Goal: Information Seeking & Learning: Check status

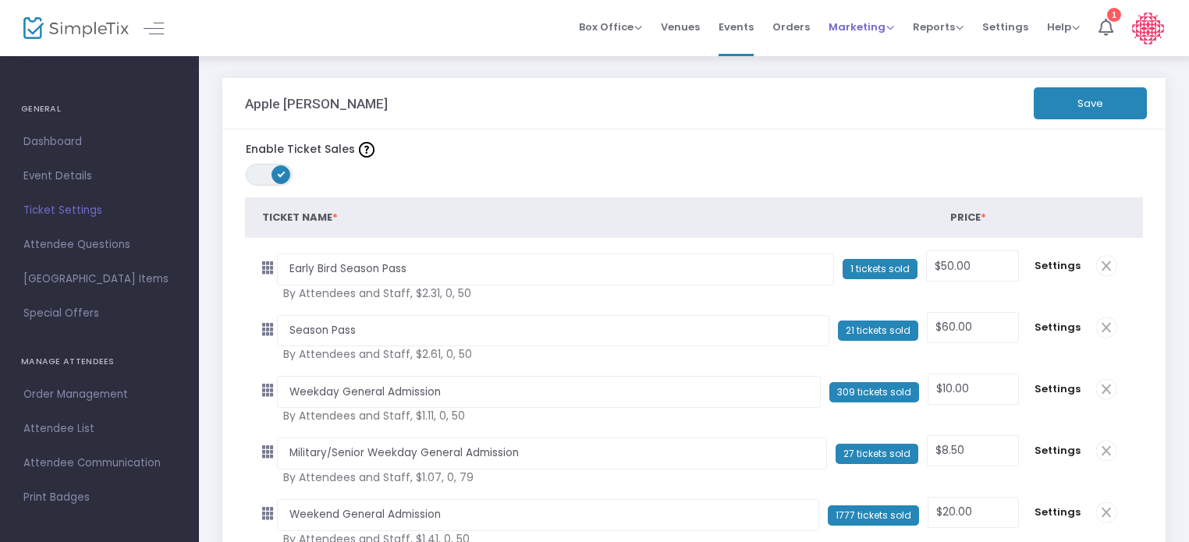
click at [881, 23] on span "Marketing" at bounding box center [862, 27] width 66 height 15
click at [879, 54] on li "Promo Codes" at bounding box center [891, 52] width 125 height 30
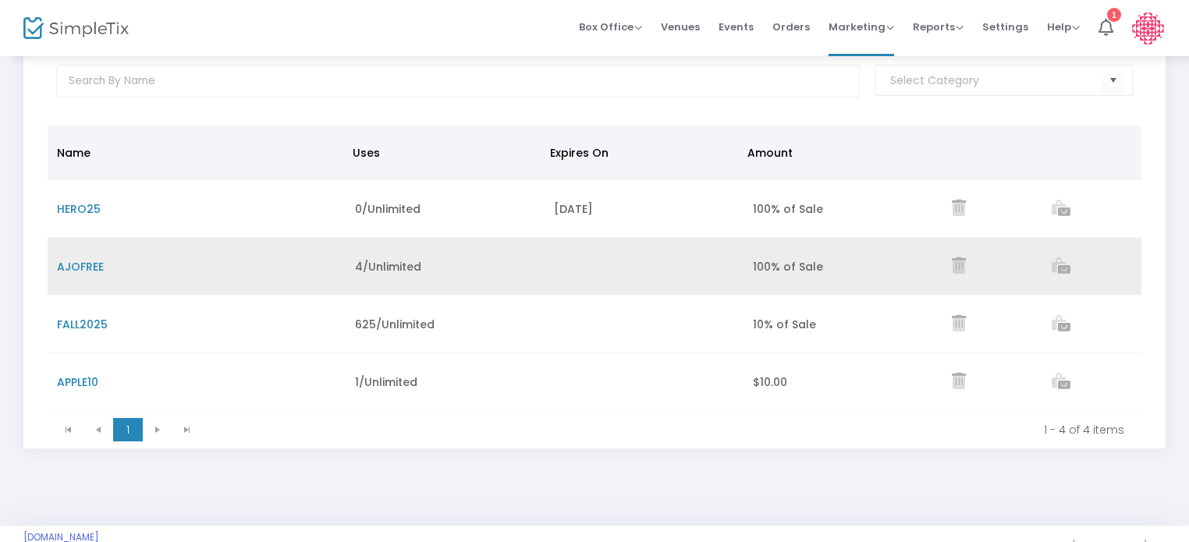
scroll to position [93, 0]
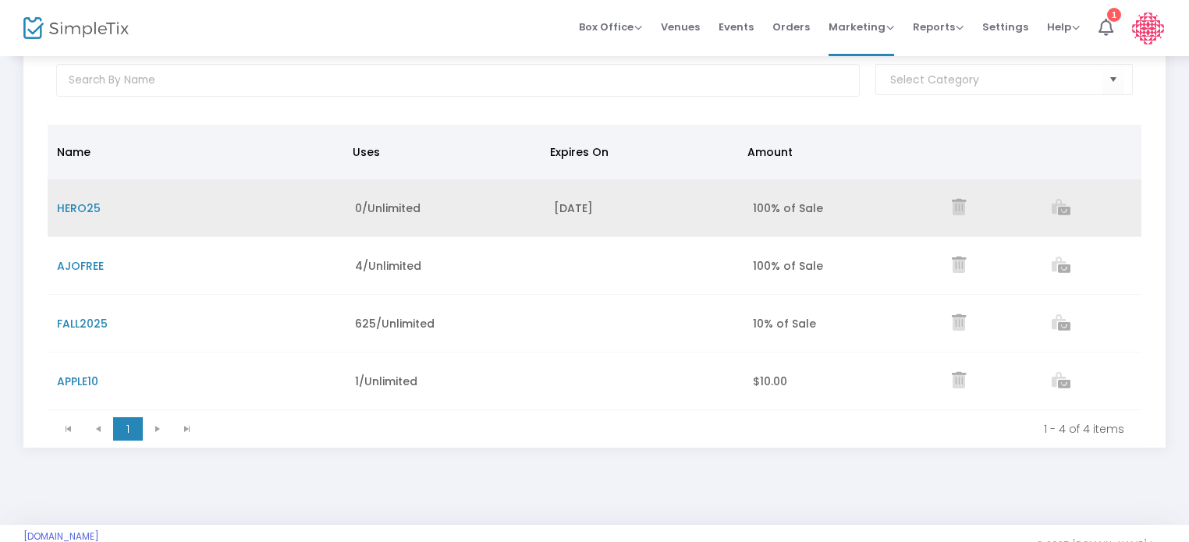
click at [960, 211] on icon "Data table" at bounding box center [959, 207] width 14 height 16
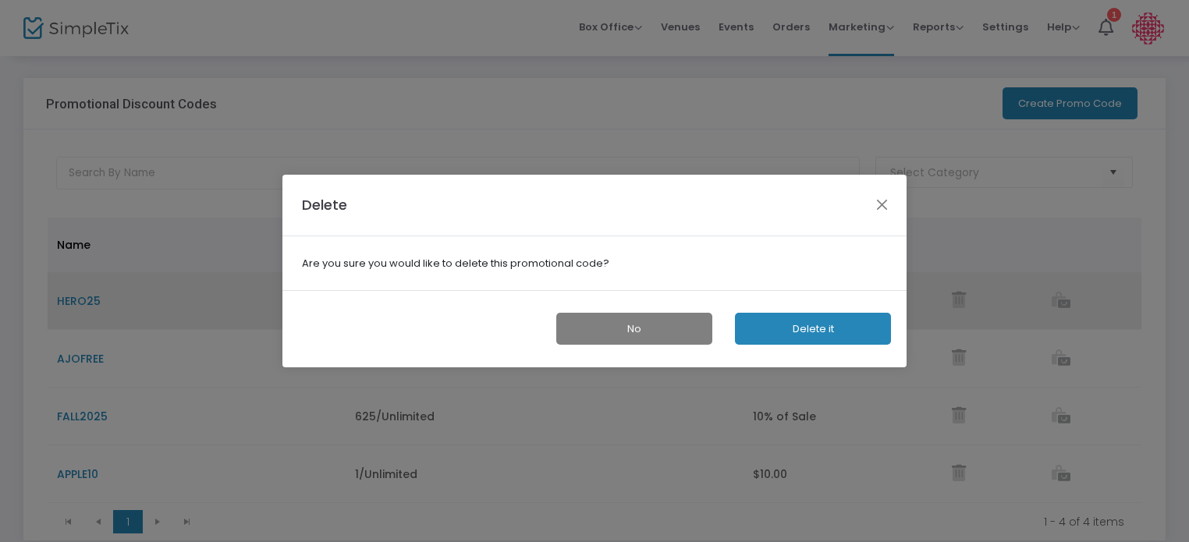
scroll to position [0, 0]
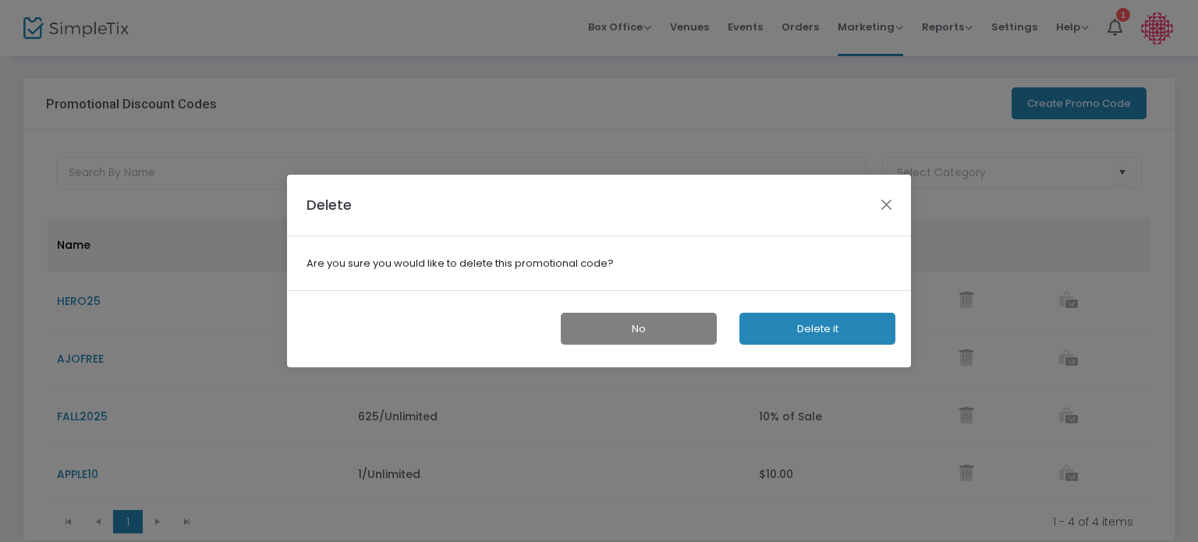
click at [824, 334] on button "Delete it" at bounding box center [818, 329] width 156 height 32
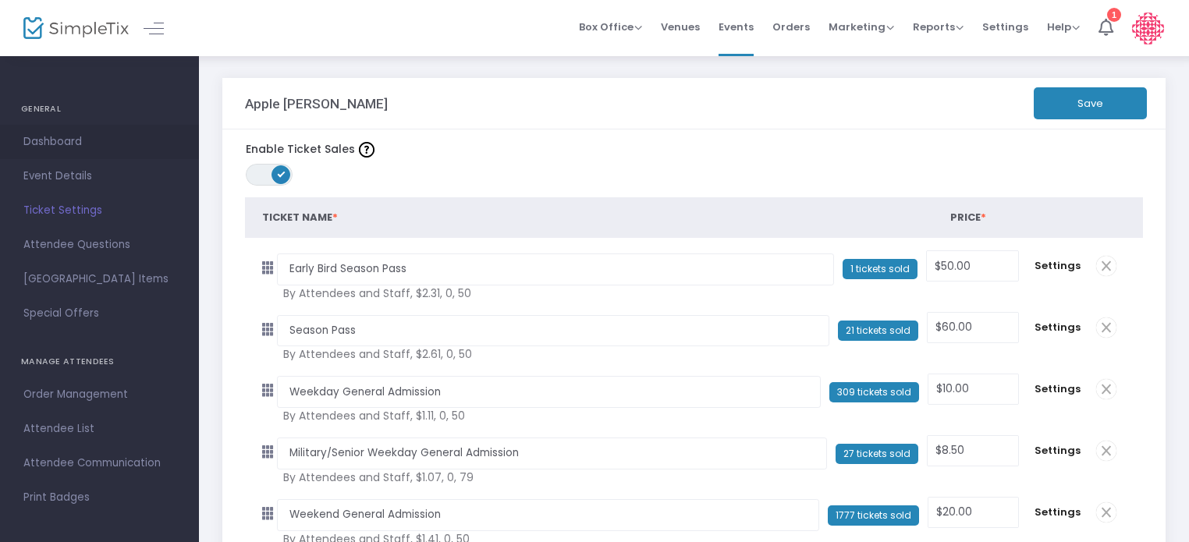
click at [74, 144] on span "Dashboard" at bounding box center [99, 142] width 152 height 20
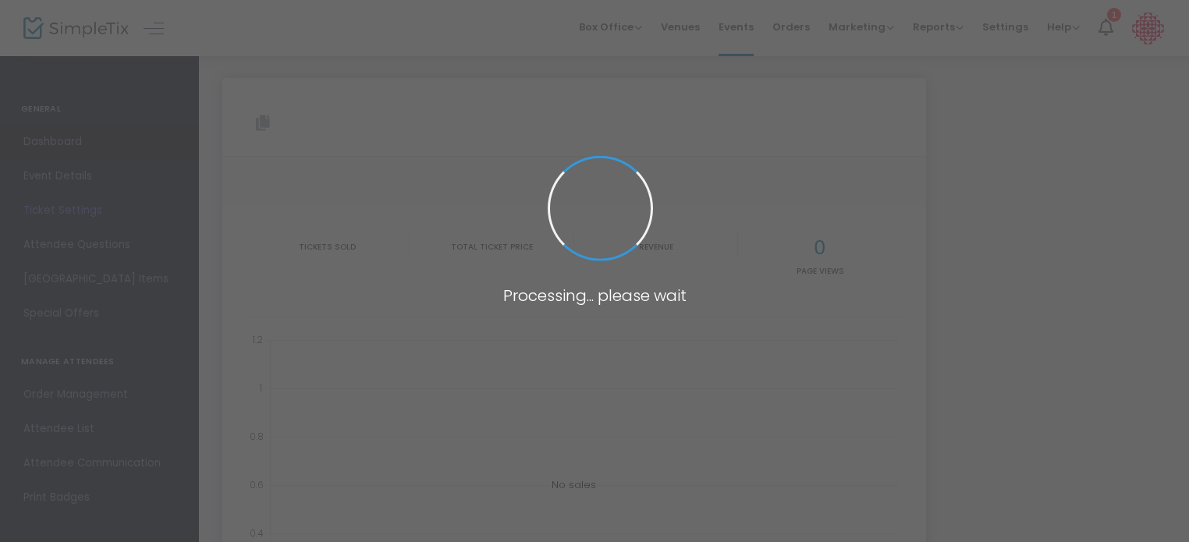
type input "[URL][DOMAIN_NAME]"
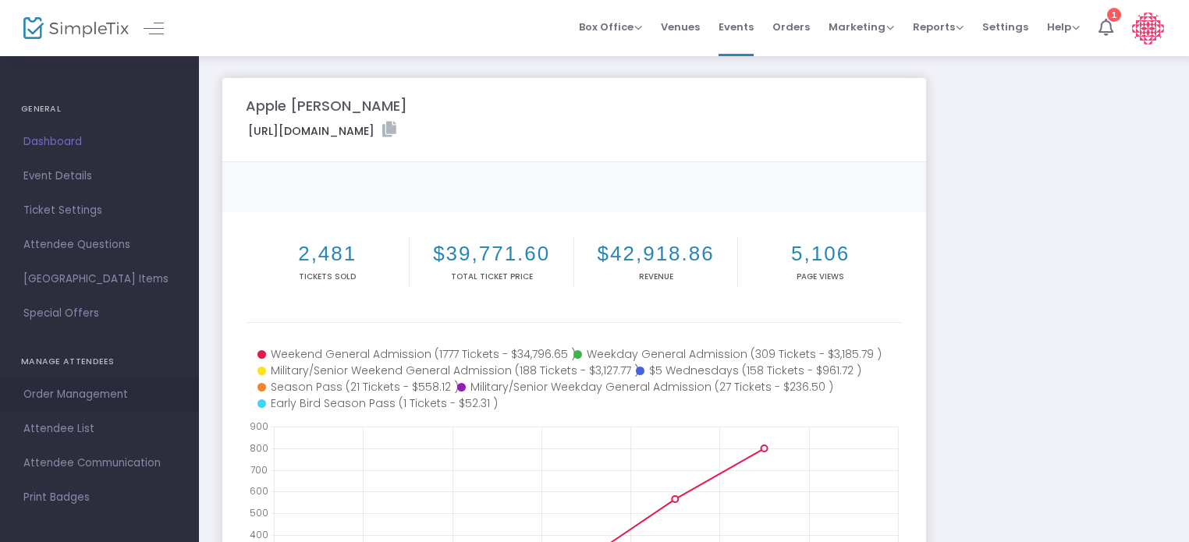
click at [78, 399] on span "Order Management" at bounding box center [99, 395] width 152 height 20
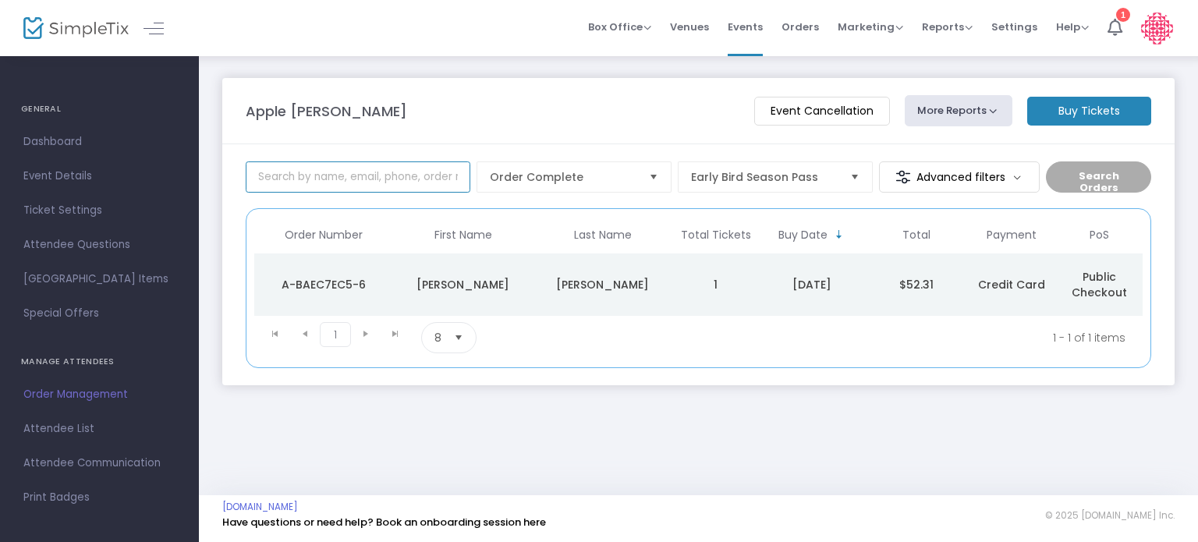
click at [414, 174] on input at bounding box center [358, 177] width 225 height 31
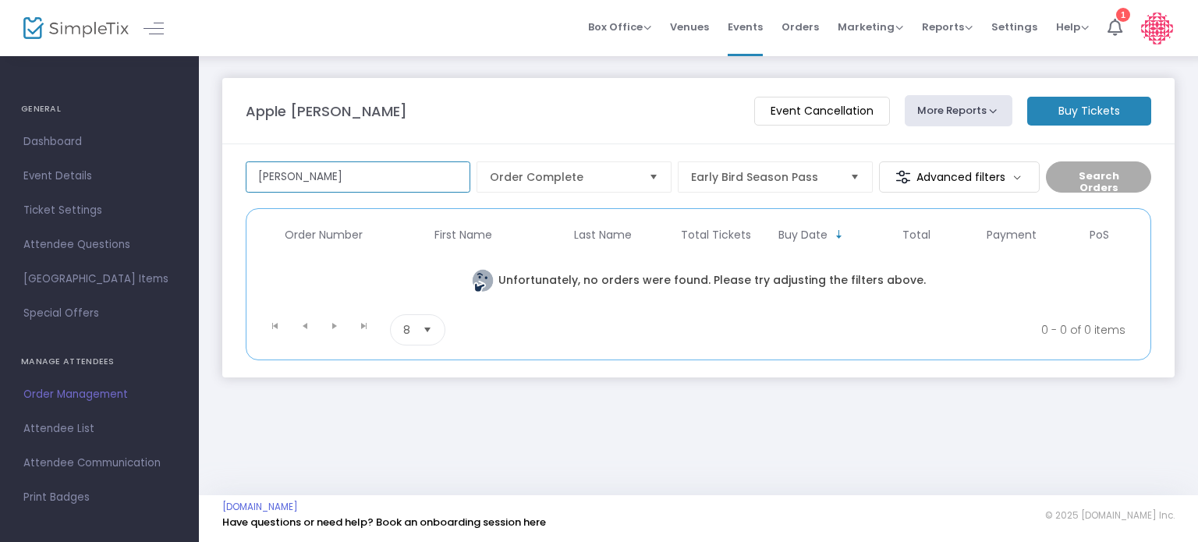
click at [284, 171] on input "[PERSON_NAME]" at bounding box center [358, 177] width 225 height 31
type input "[PERSON_NAME]"
click at [814, 183] on span "Early Bird Season Pass" at bounding box center [764, 177] width 147 height 16
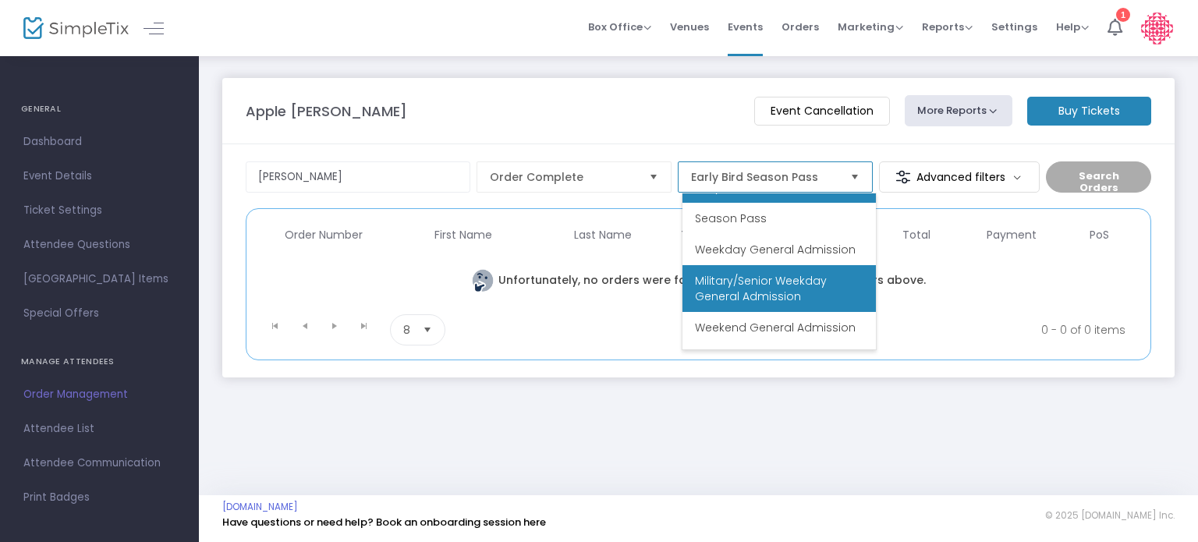
scroll to position [28, 0]
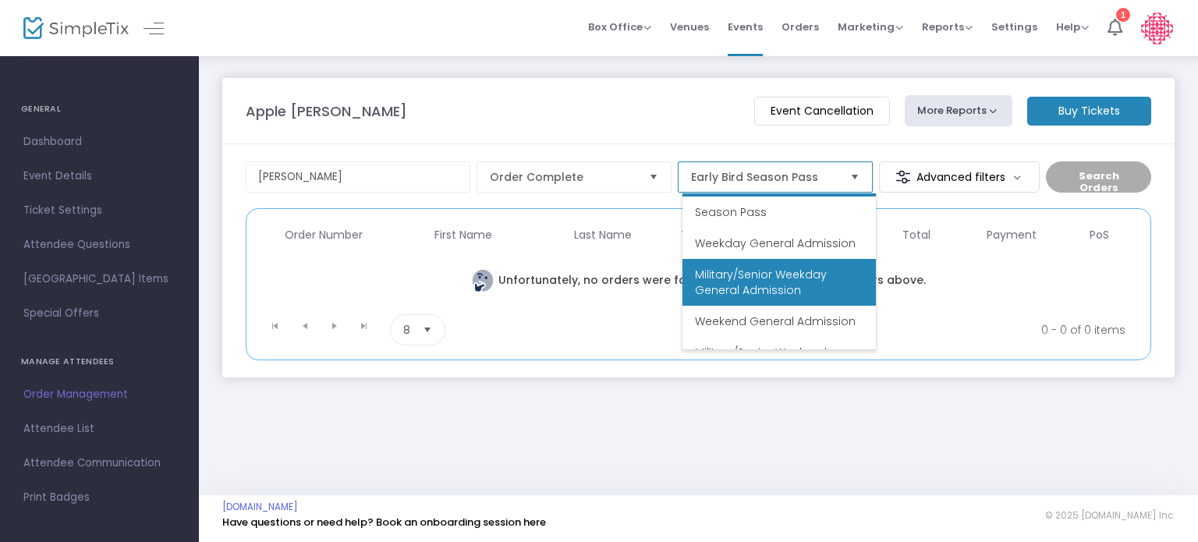
click at [790, 318] on span "Weekend General Admission" at bounding box center [775, 322] width 161 height 16
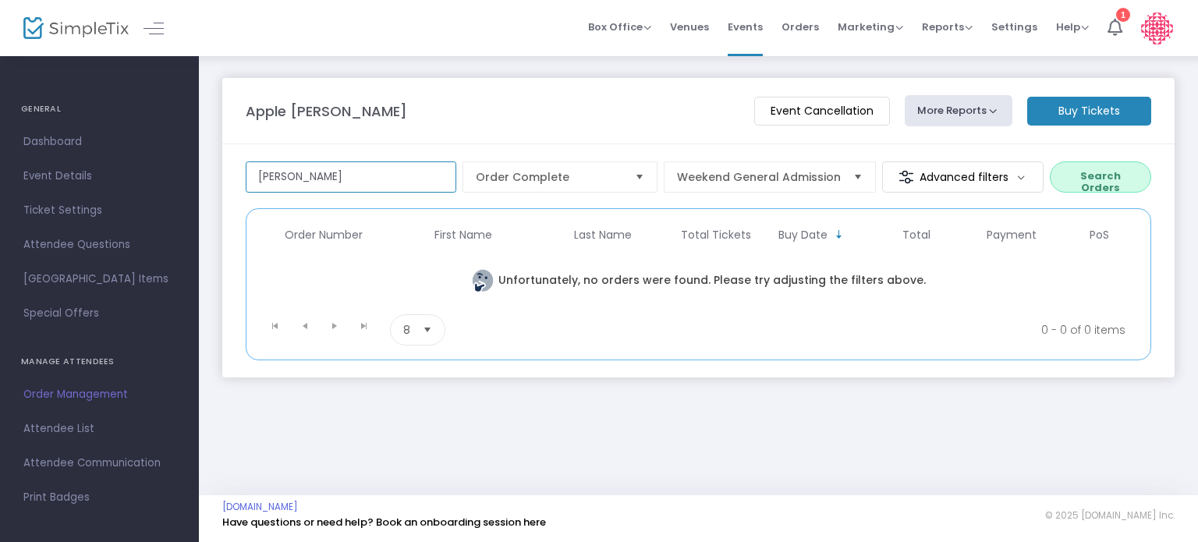
click at [401, 178] on input "[PERSON_NAME]" at bounding box center [351, 177] width 211 height 31
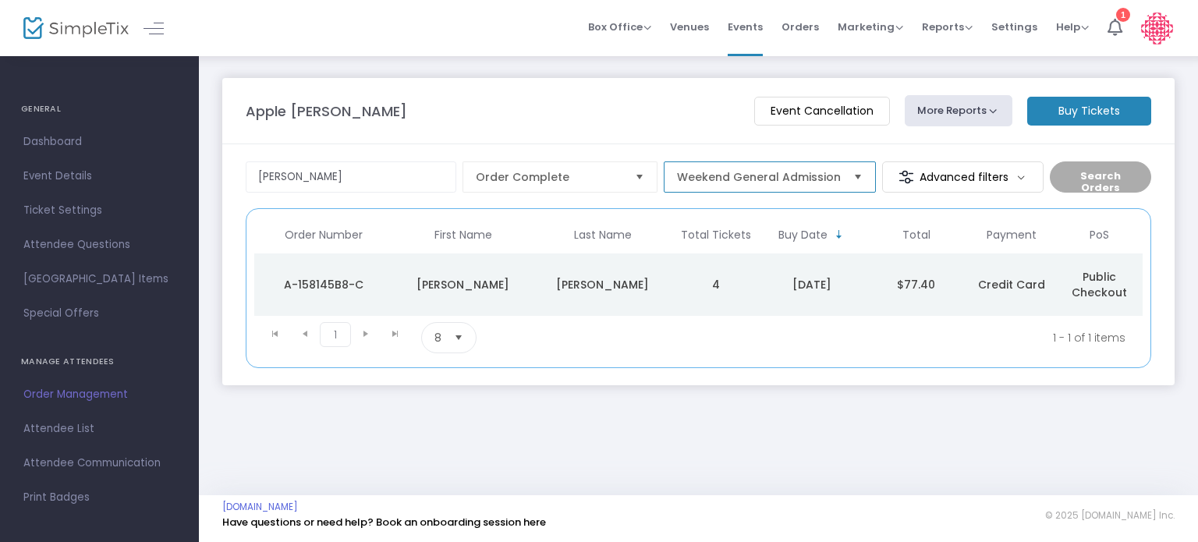
click at [786, 167] on span "Weekend General Admission" at bounding box center [759, 177] width 176 height 30
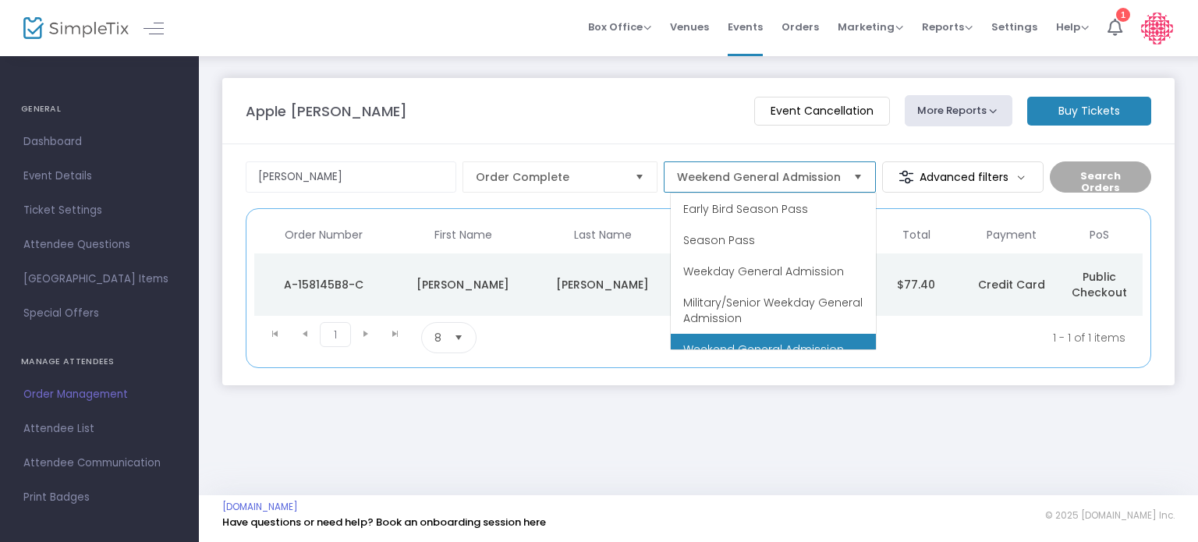
scroll to position [16, 0]
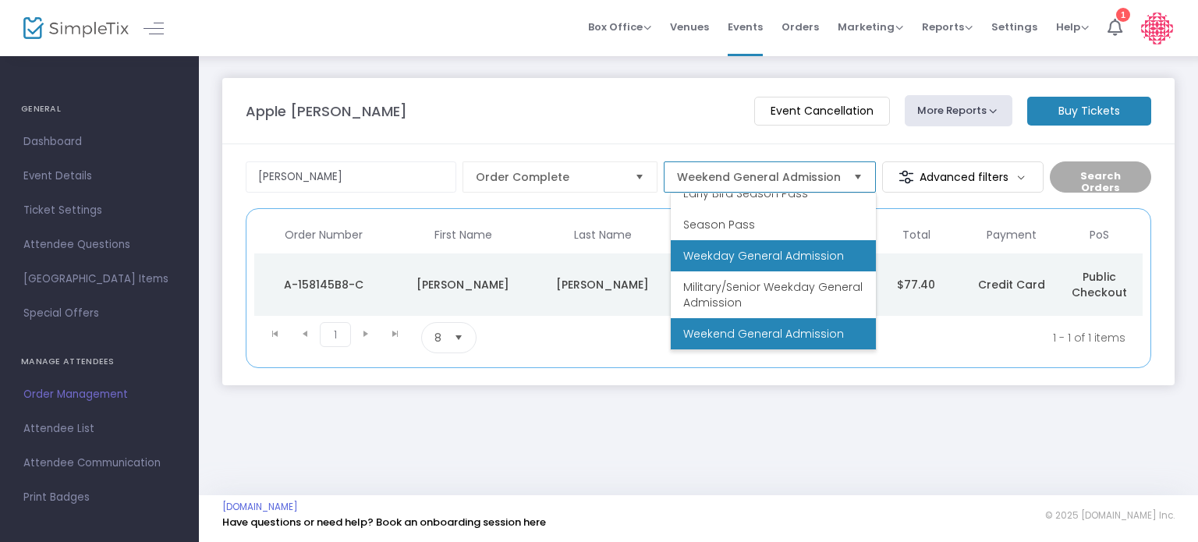
click at [771, 259] on span "Weekday General Admission" at bounding box center [763, 256] width 161 height 16
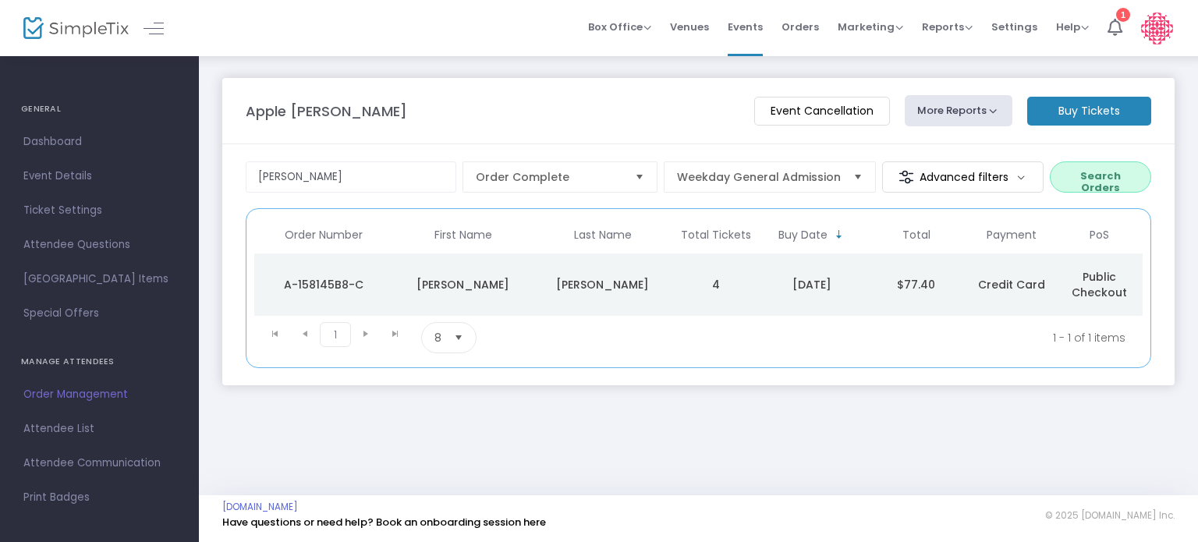
click at [1086, 174] on button "Search Orders" at bounding box center [1100, 177] width 101 height 31
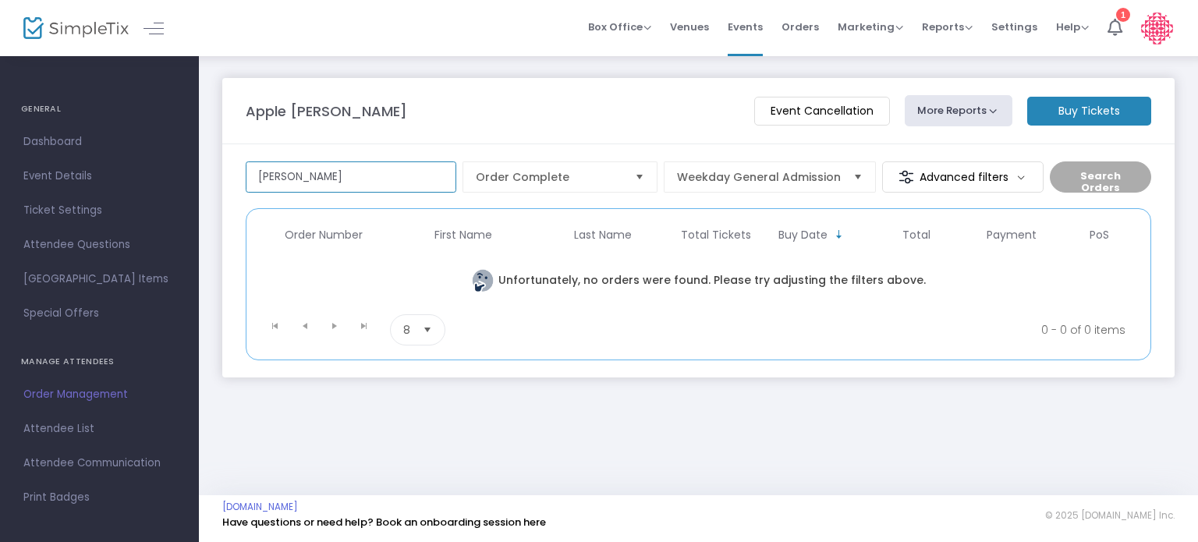
drag, startPoint x: 322, startPoint y: 180, endPoint x: 243, endPoint y: 168, distance: 79.8
click at [243, 168] on m-panel-content "[PERSON_NAME] Order Complete Weekday General Admission Advanced filters Search …" at bounding box center [698, 260] width 953 height 232
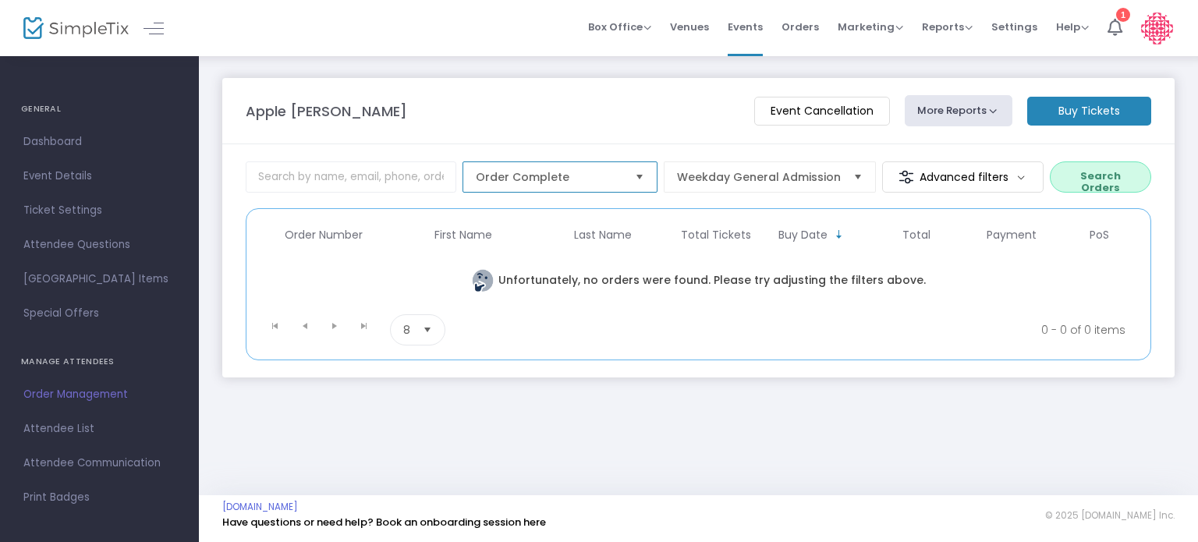
click at [596, 183] on span "Order Complete" at bounding box center [549, 177] width 147 height 16
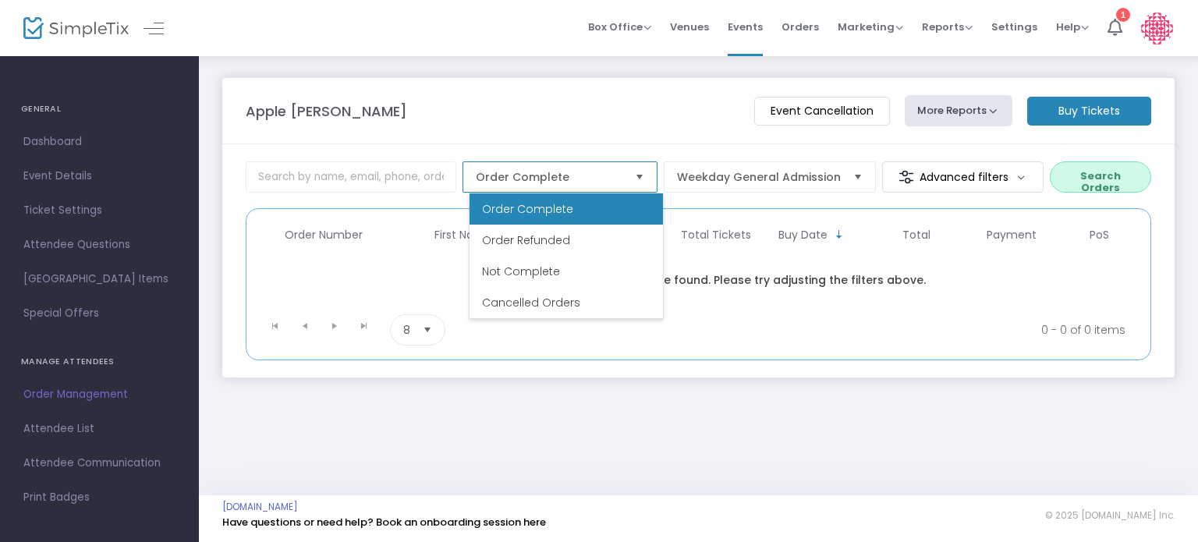
click at [587, 175] on span "Order Complete" at bounding box center [549, 177] width 147 height 16
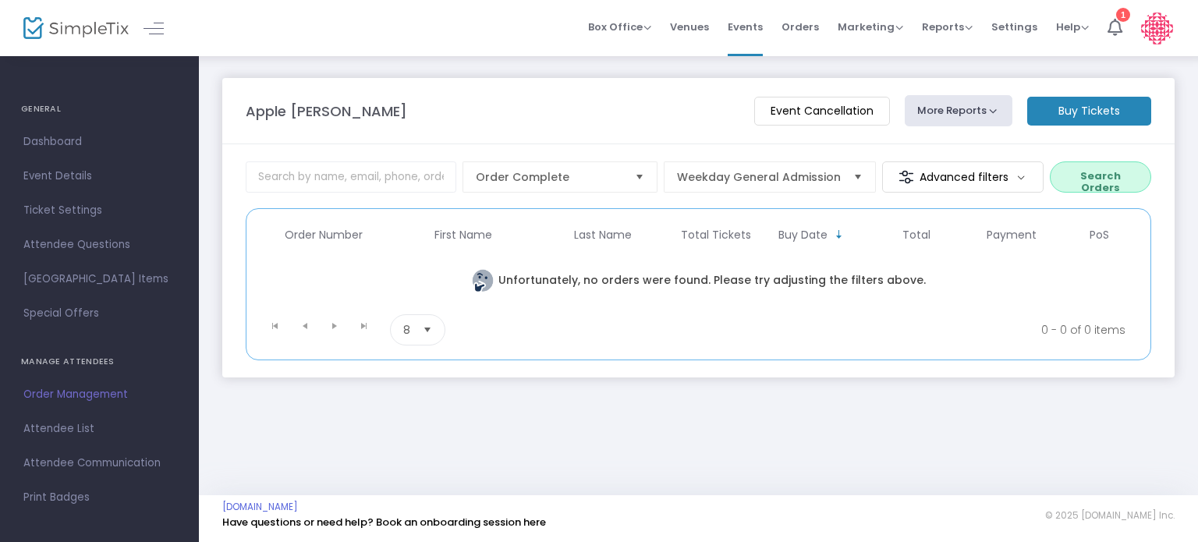
click at [974, 115] on button "More Reports" at bounding box center [959, 110] width 108 height 31
click at [704, 121] on div "Apple [PERSON_NAME] Event Cancellation More Reports Square Merchandise Report E…" at bounding box center [698, 110] width 921 height 31
click at [343, 180] on input at bounding box center [351, 177] width 211 height 31
paste input "A-74064A8E-3"
click at [1121, 184] on button "Search Orders" at bounding box center [1100, 177] width 101 height 31
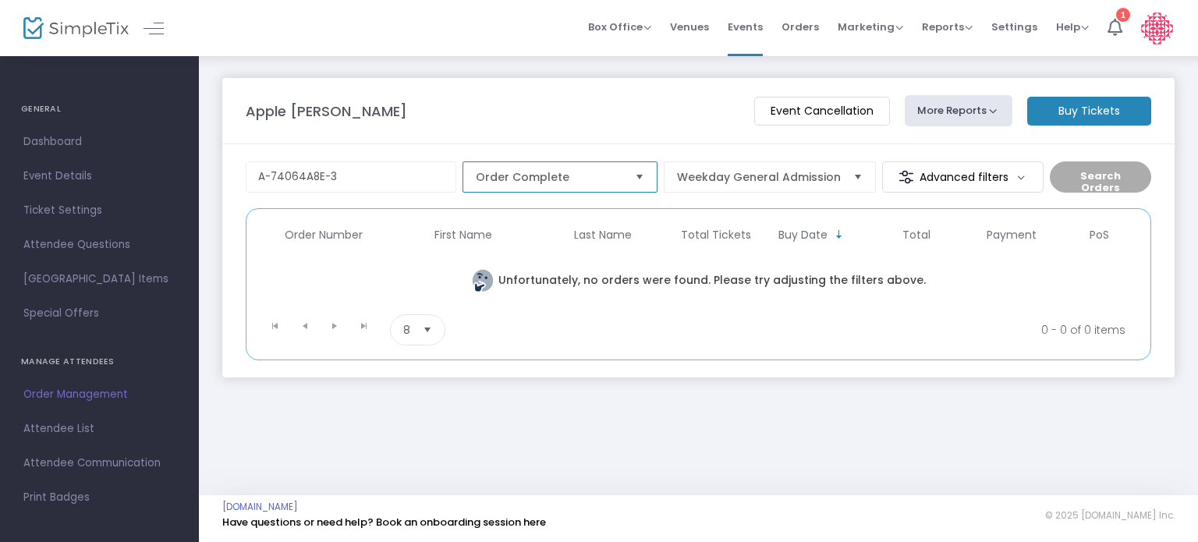
click at [593, 177] on span "Order Complete" at bounding box center [549, 177] width 147 height 16
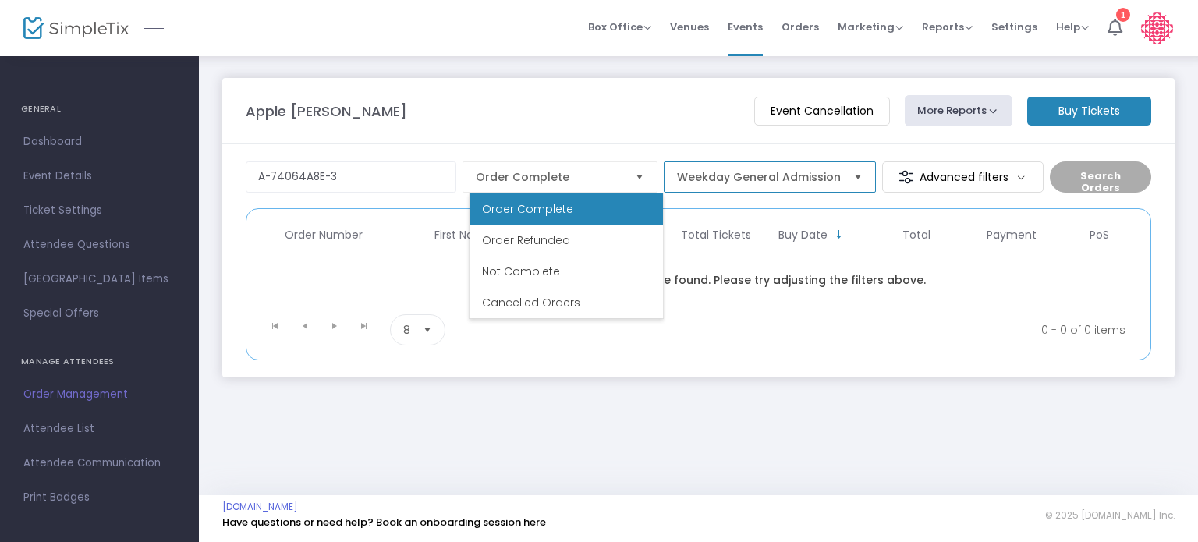
click at [776, 176] on span "Weekday General Admission" at bounding box center [759, 177] width 164 height 16
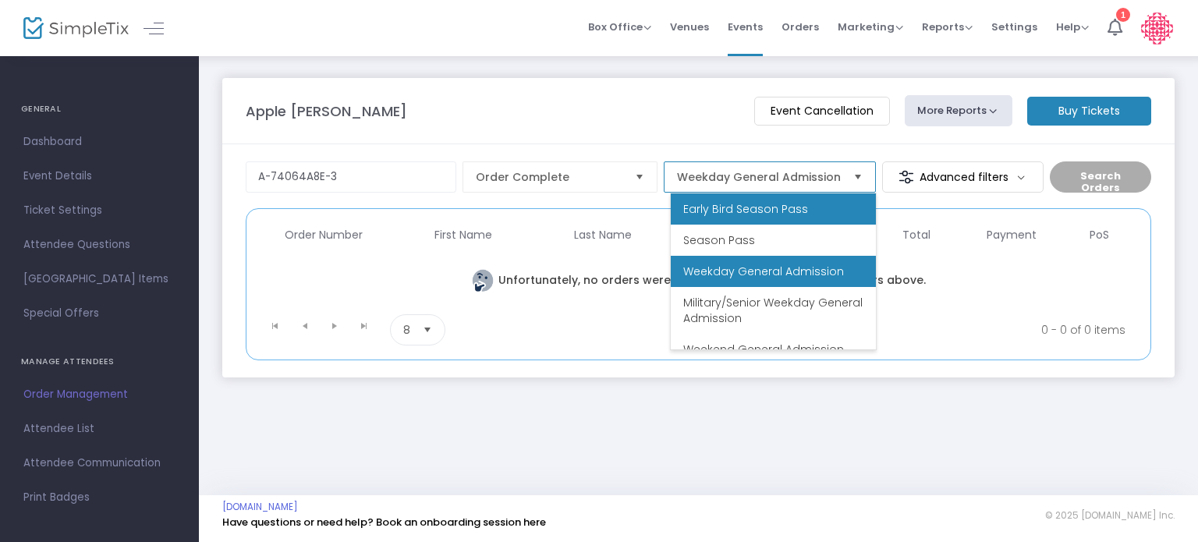
click at [772, 211] on span "Early Bird Season Pass" at bounding box center [745, 209] width 125 height 16
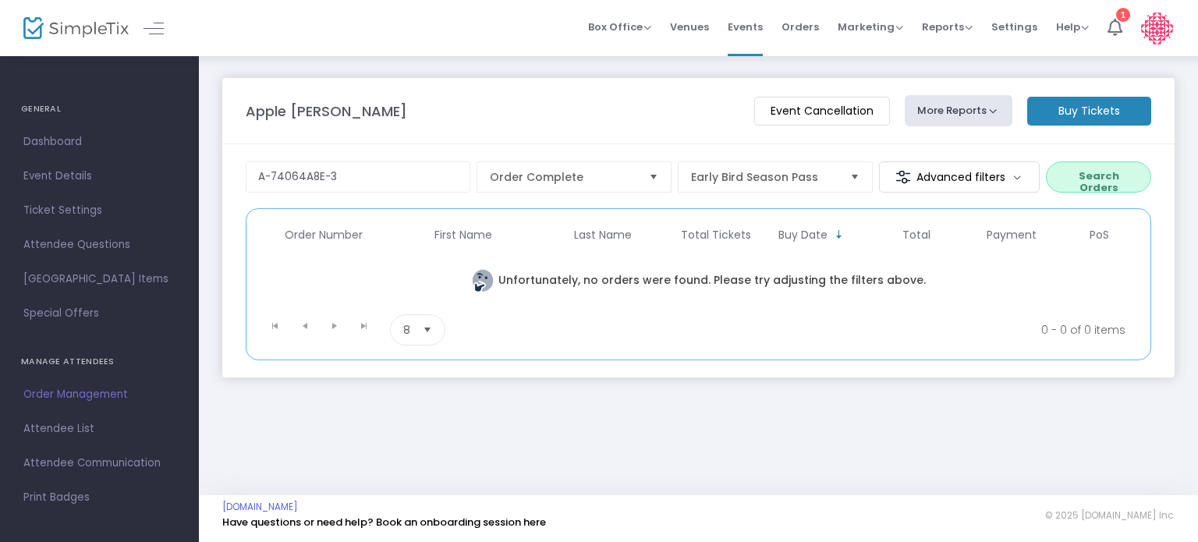
click at [1104, 178] on button "Search Orders" at bounding box center [1098, 177] width 105 height 31
click at [779, 175] on span "Early Bird Season Pass" at bounding box center [764, 177] width 147 height 16
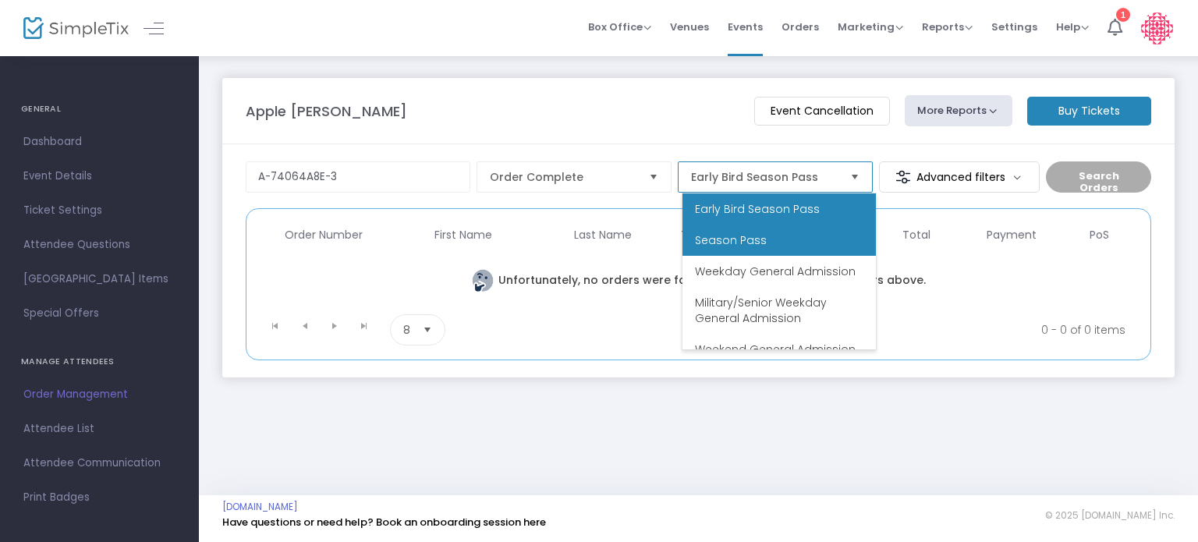
click at [774, 234] on li "Season Pass" at bounding box center [779, 240] width 193 height 31
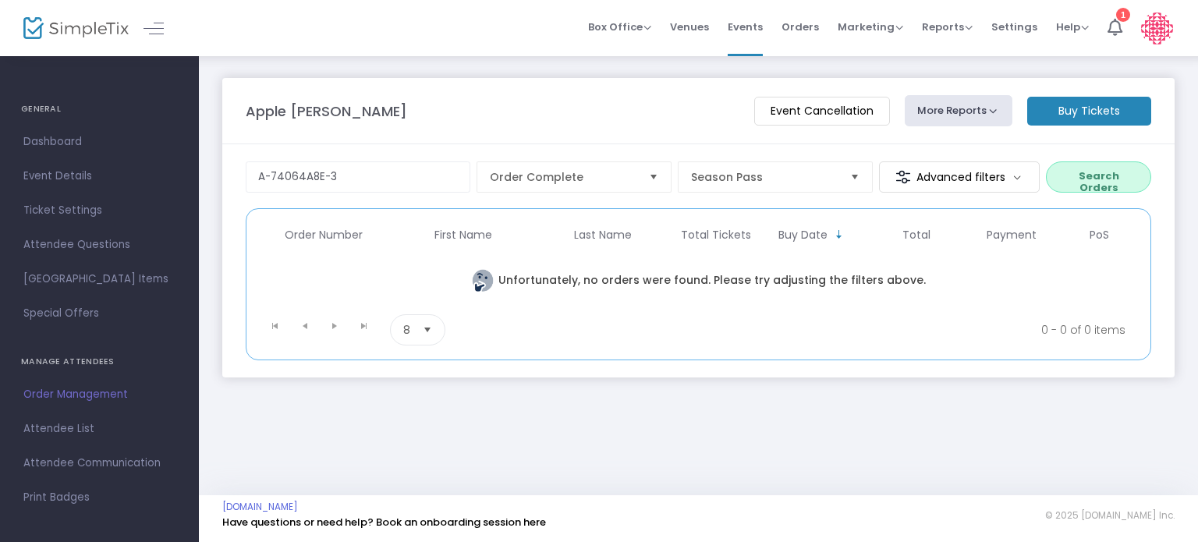
click at [1103, 168] on button "Search Orders" at bounding box center [1098, 177] width 105 height 31
click at [793, 172] on span "Season Pass" at bounding box center [764, 177] width 147 height 16
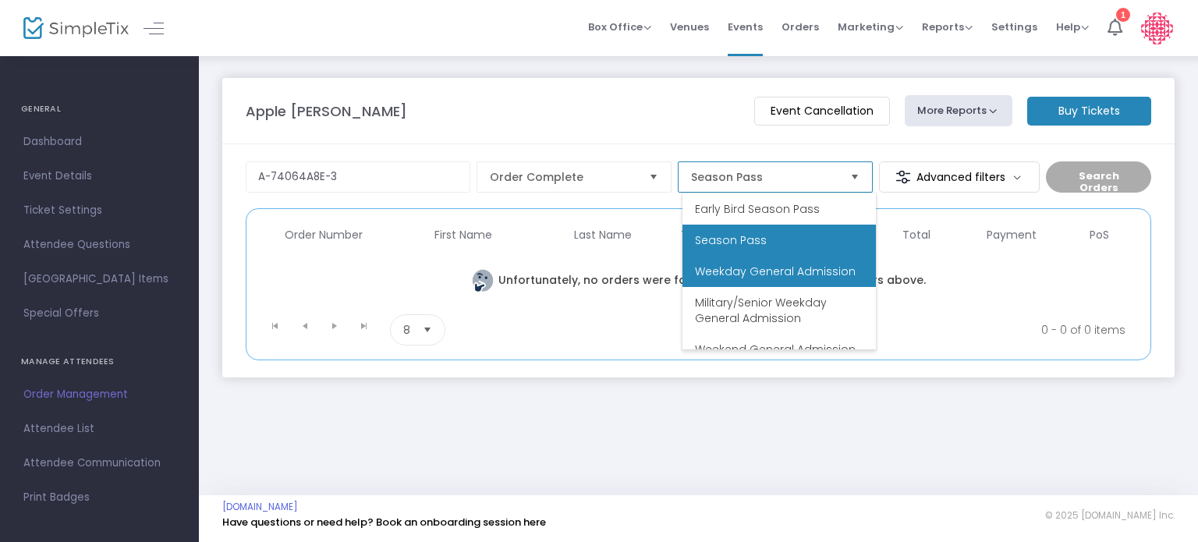
click at [758, 280] on li "Weekday General Admission" at bounding box center [779, 271] width 193 height 31
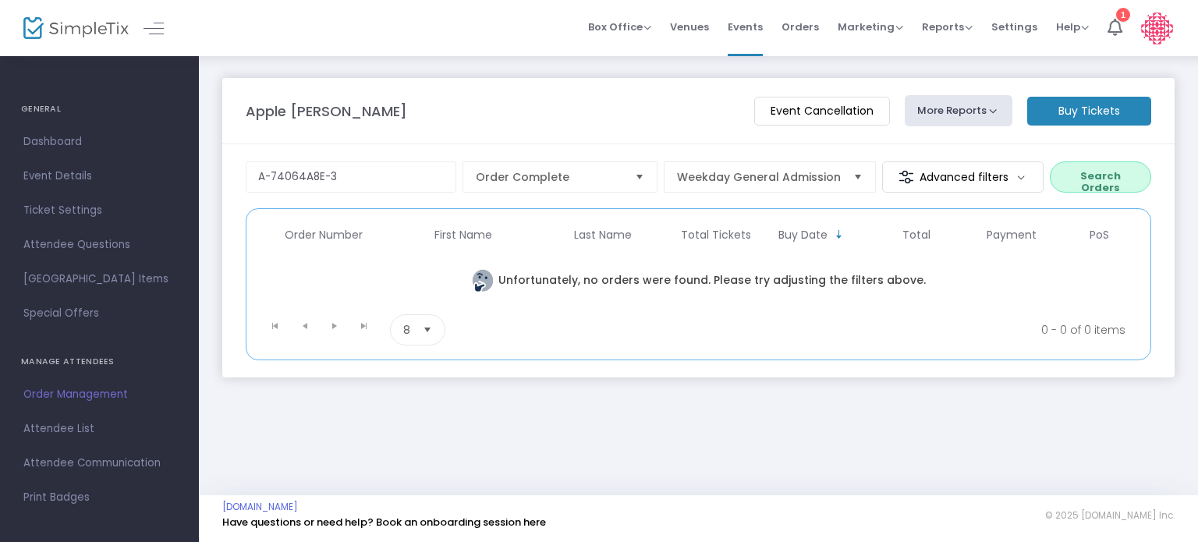
click at [1102, 173] on button "Search Orders" at bounding box center [1100, 177] width 101 height 31
click at [844, 174] on span "Weekday General Admission" at bounding box center [759, 177] width 176 height 30
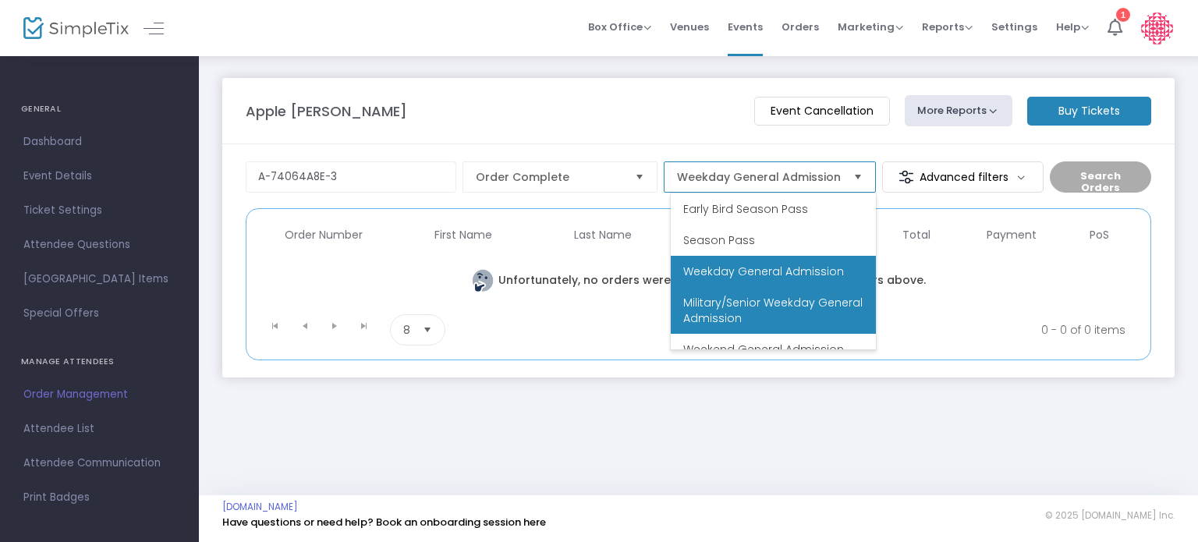
click at [800, 303] on span "Military/Senior Weekday General Admission" at bounding box center [773, 310] width 180 height 31
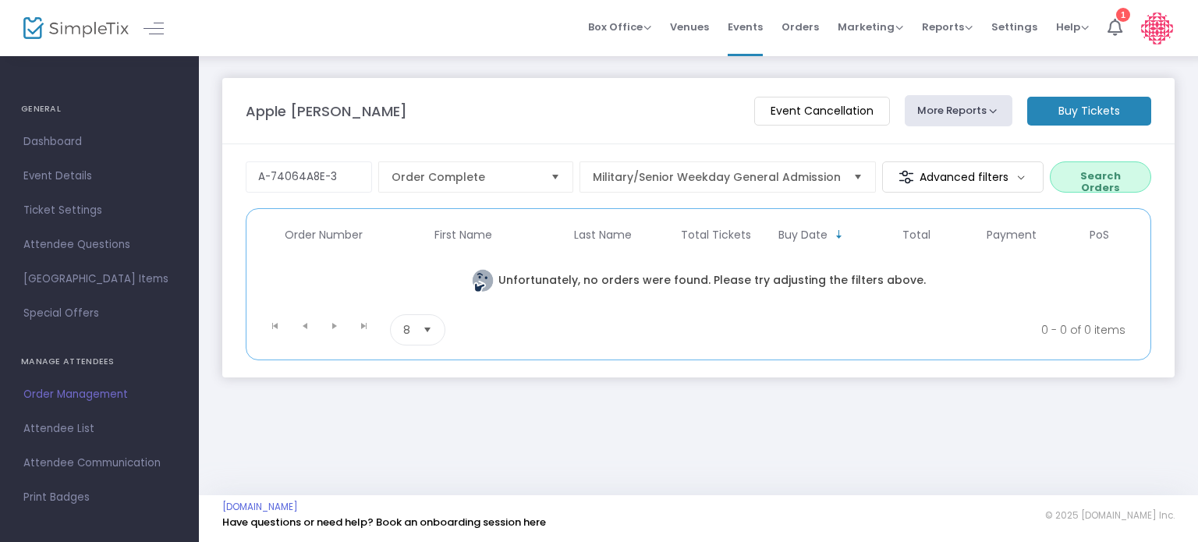
click at [1089, 176] on button "Search Orders" at bounding box center [1100, 177] width 101 height 31
click at [856, 174] on span "Select" at bounding box center [859, 178] width 26 height 26
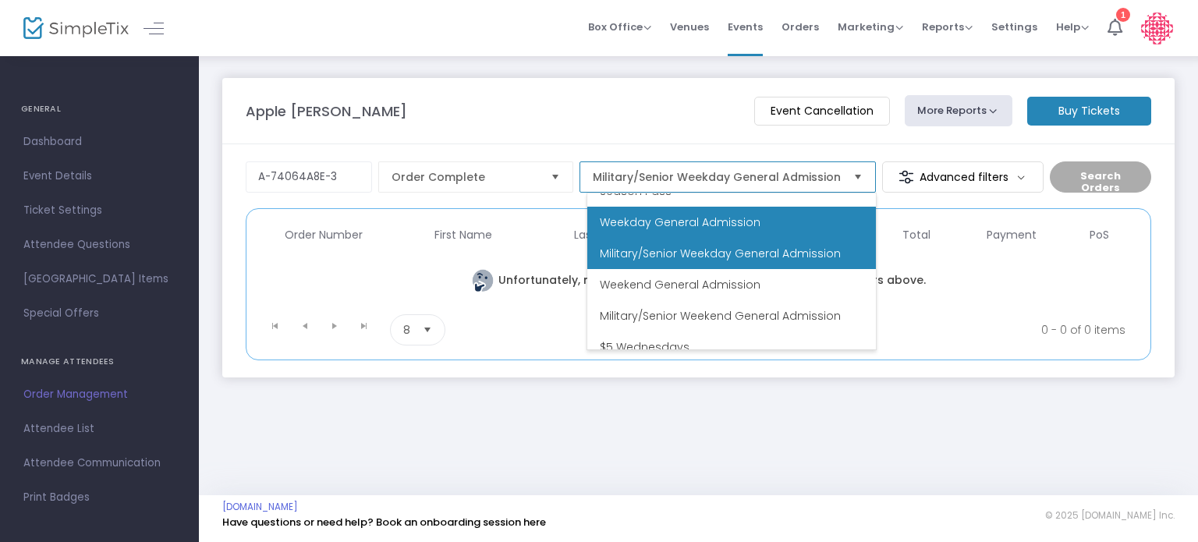
scroll to position [62, 0]
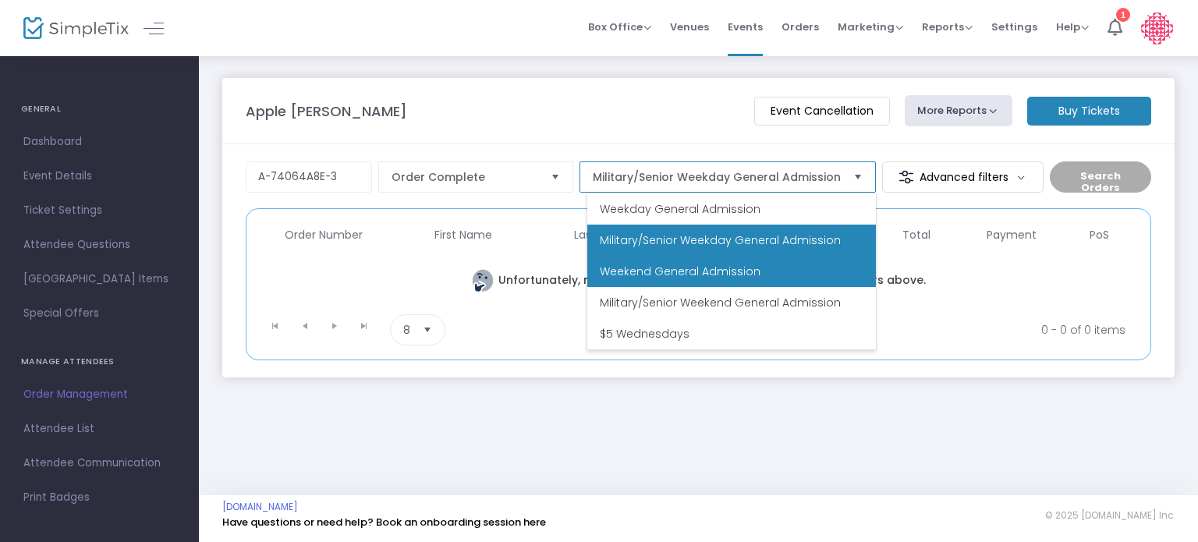
click at [729, 266] on span "Weekend General Admission" at bounding box center [680, 272] width 161 height 16
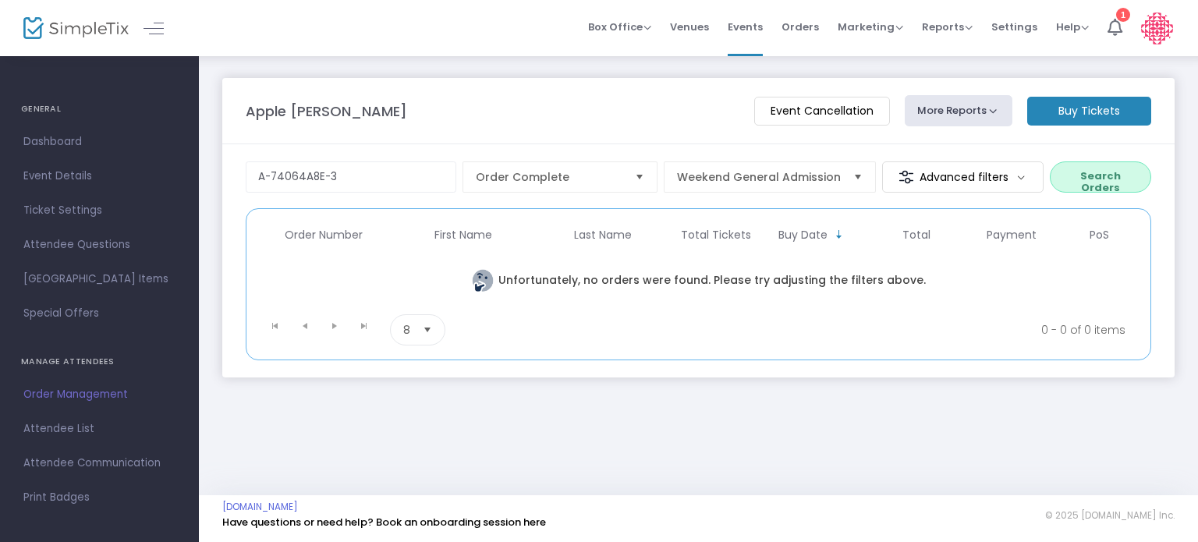
click at [1087, 190] on button "Search Orders" at bounding box center [1100, 177] width 101 height 31
click at [852, 172] on span "Select" at bounding box center [859, 178] width 26 height 26
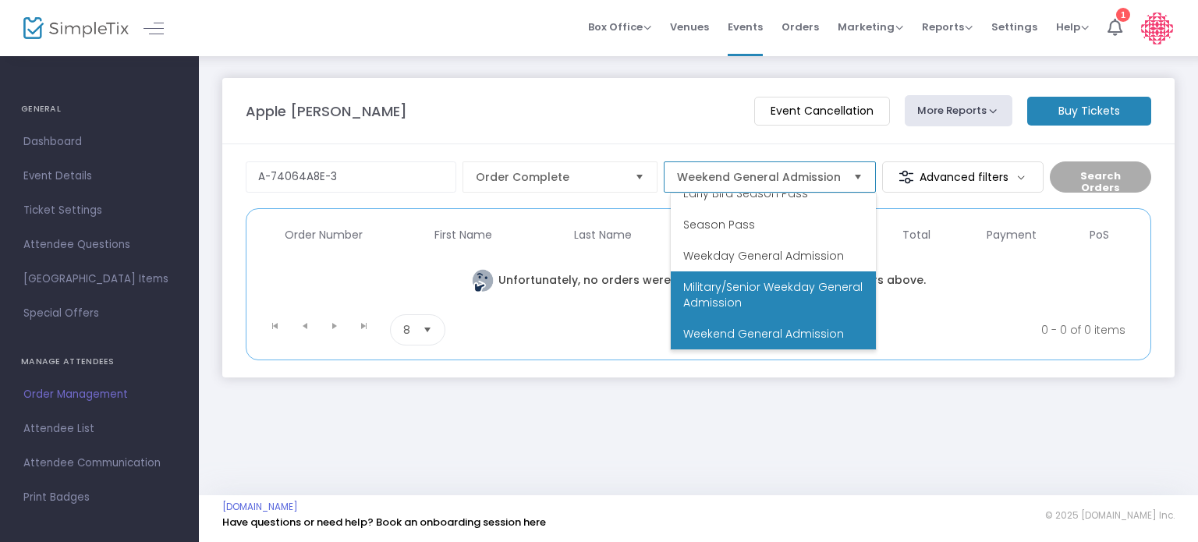
scroll to position [94, 0]
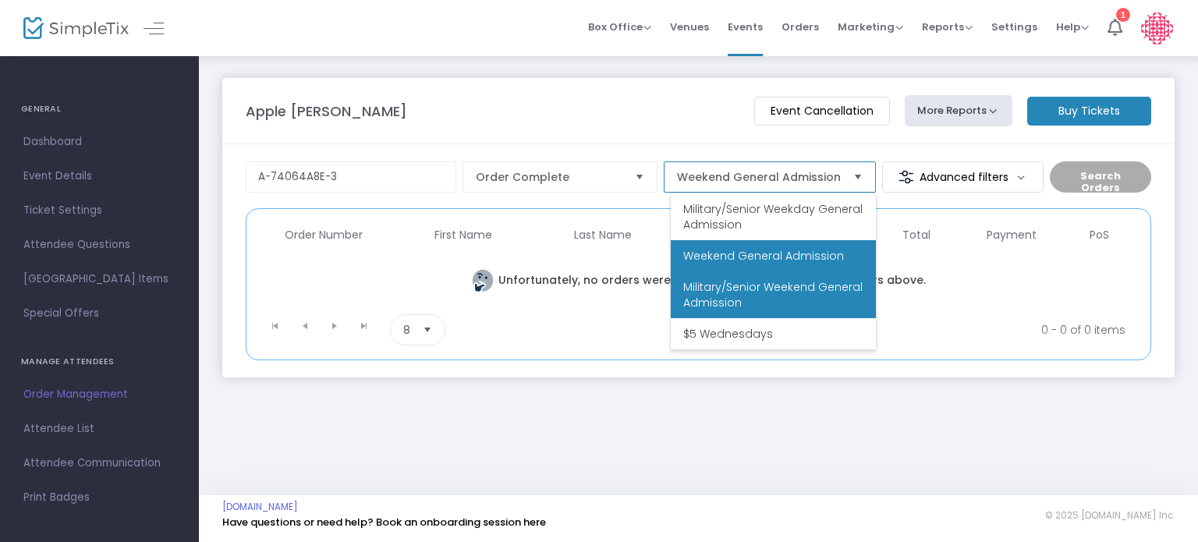
click at [779, 300] on span "Military/Senior Weekend General Admission" at bounding box center [773, 294] width 180 height 31
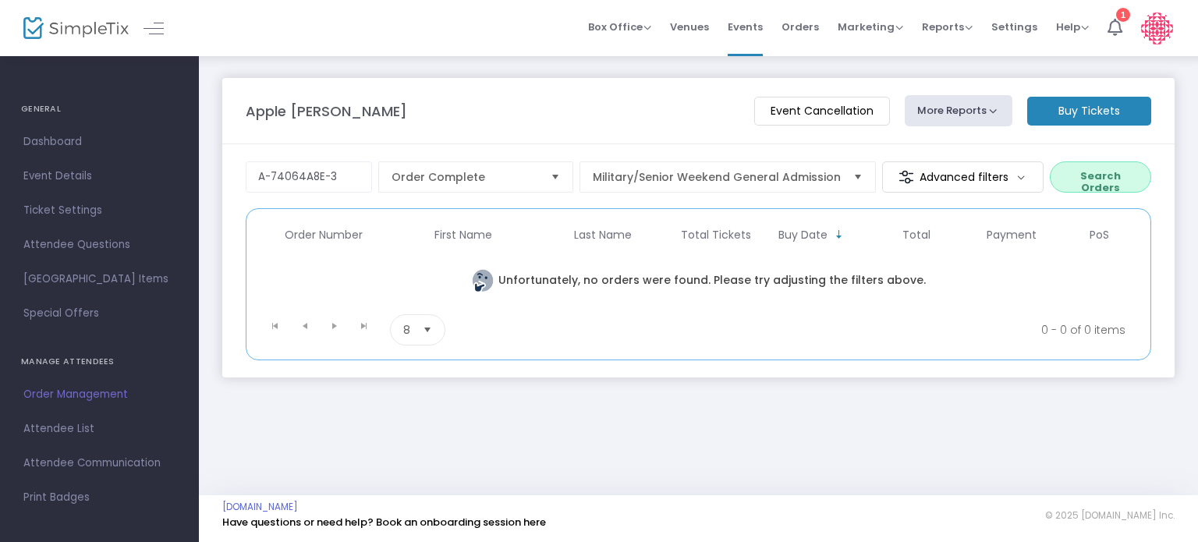
click at [1104, 173] on button "Search Orders" at bounding box center [1100, 177] width 101 height 31
click at [811, 174] on span "Military/Senior Weekend General Admission" at bounding box center [717, 177] width 248 height 16
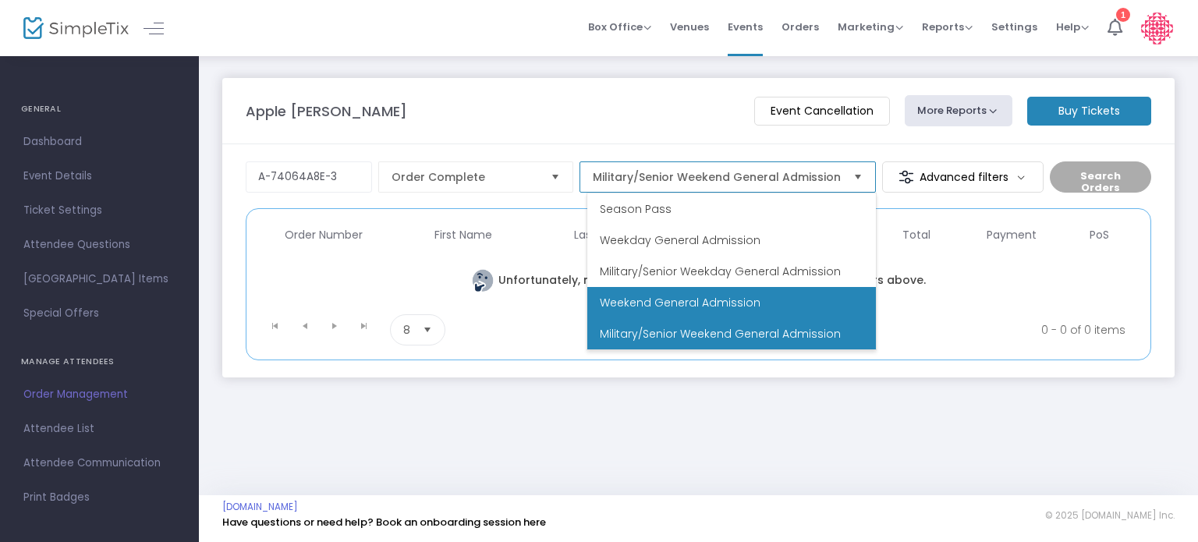
scroll to position [62, 0]
click at [712, 338] on li "$5 Wednesdays" at bounding box center [731, 333] width 289 height 31
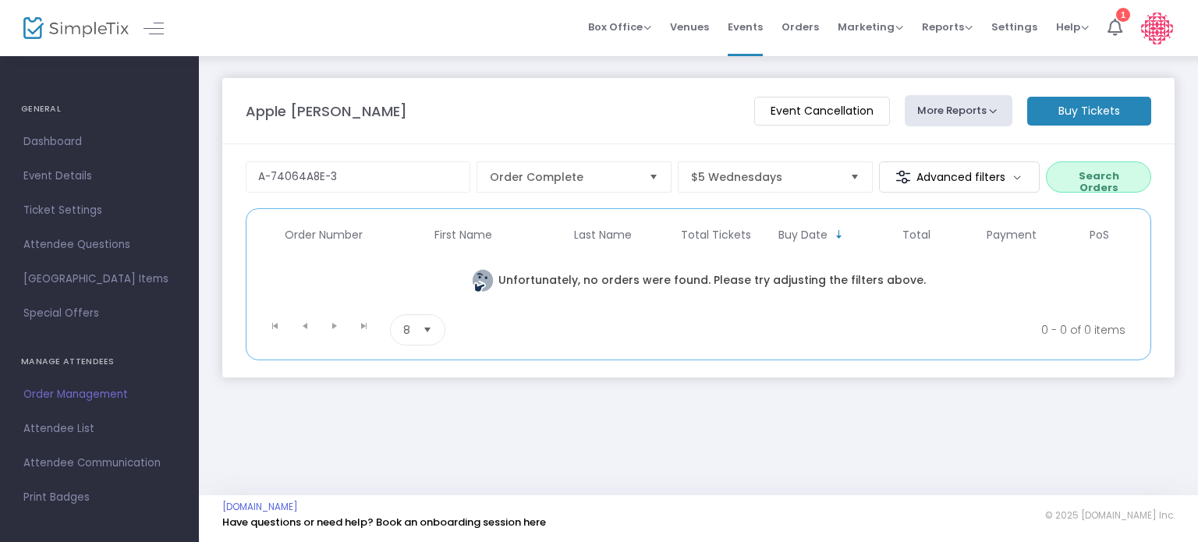
click at [1088, 175] on button "Search Orders" at bounding box center [1098, 177] width 105 height 31
drag, startPoint x: 354, startPoint y: 183, endPoint x: 193, endPoint y: 144, distance: 166.0
click at [193, 144] on div "GENERAL Dashboard Event Details Ticket Settings Season Packages Season Packages…" at bounding box center [599, 271] width 1198 height 542
type input "[PERSON_NAME]"
click at [768, 178] on span "$5 Wednesdays" at bounding box center [764, 177] width 147 height 16
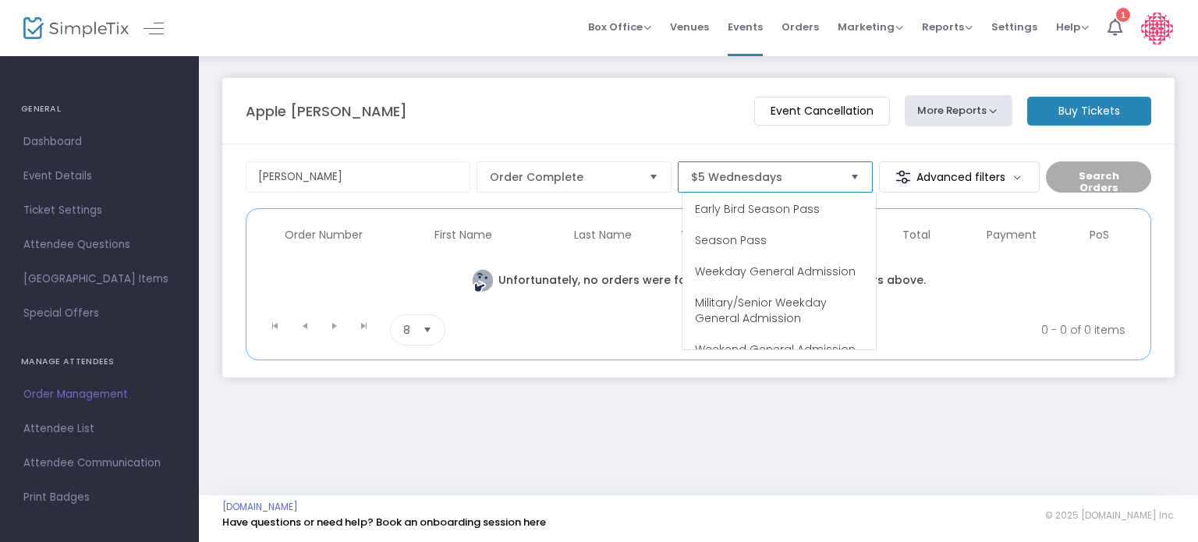
scroll to position [94, 0]
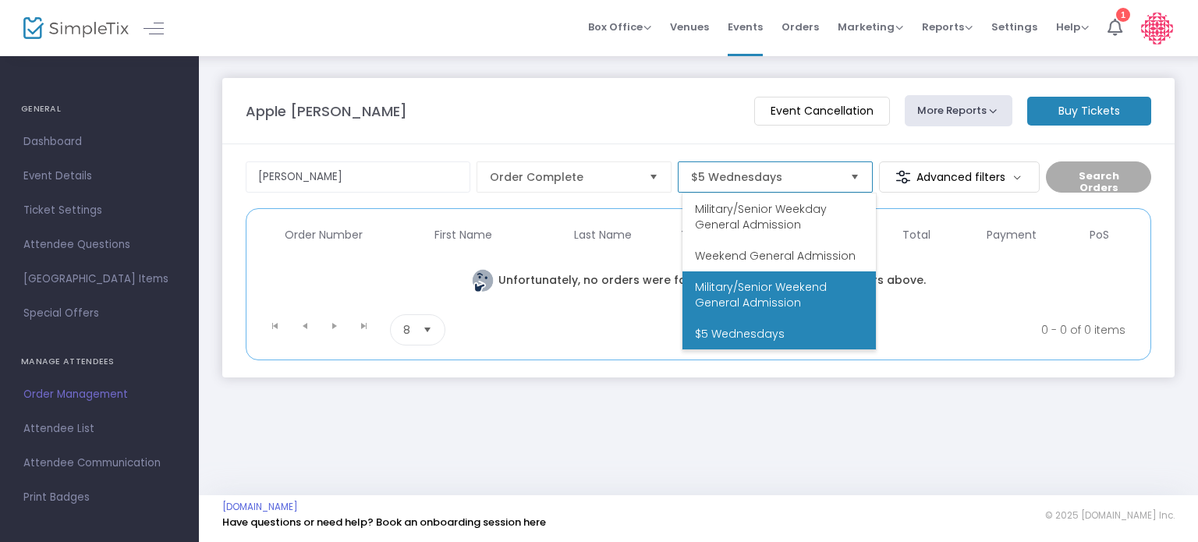
click at [743, 277] on li "Military/Senior Weekend General Admission" at bounding box center [779, 295] width 193 height 47
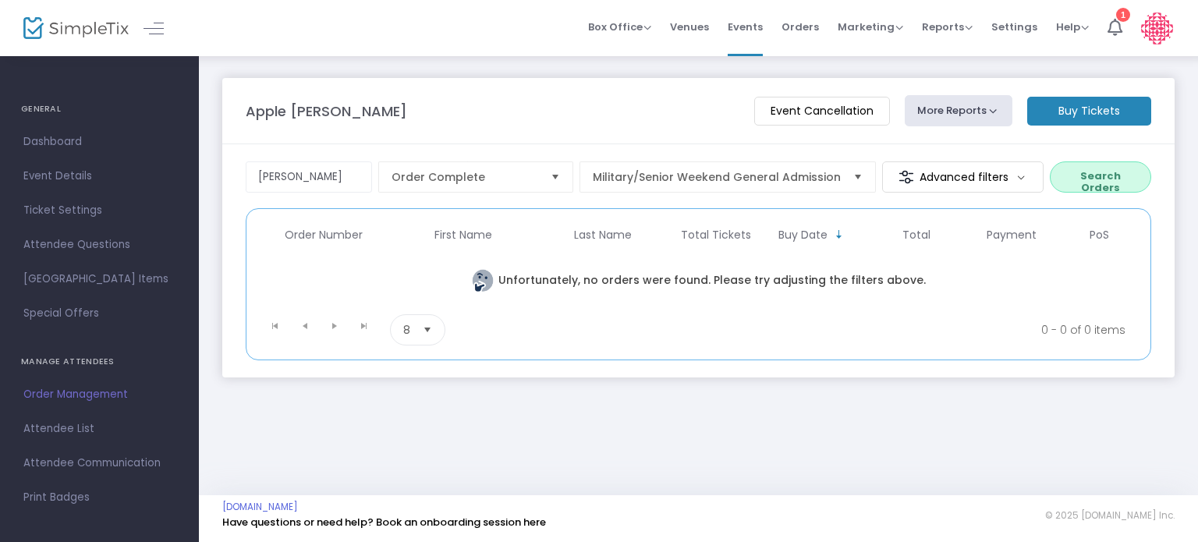
click at [1098, 166] on button "Search Orders" at bounding box center [1100, 177] width 101 height 31
click at [791, 171] on span "Military/Senior Weekend General Admission" at bounding box center [717, 177] width 248 height 16
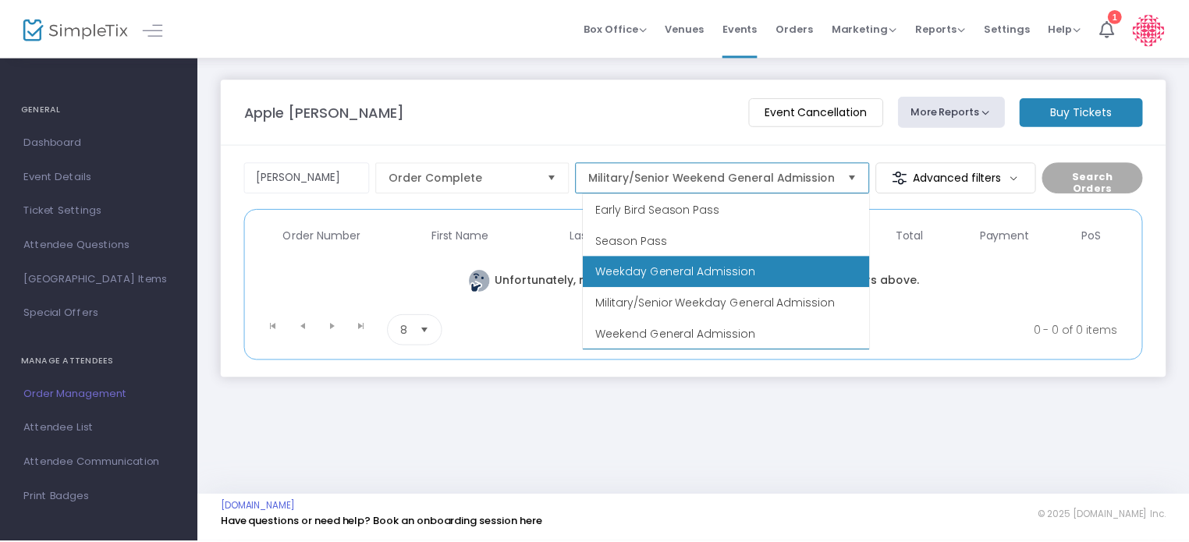
scroll to position [31, 0]
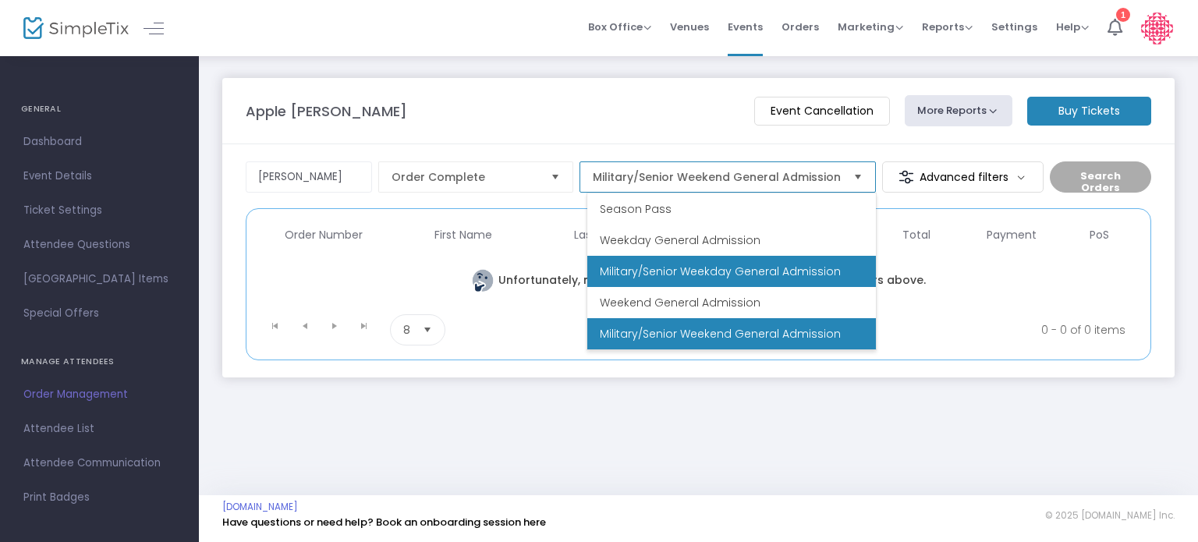
click at [714, 261] on li "Military/Senior Weekday General Admission" at bounding box center [731, 271] width 289 height 31
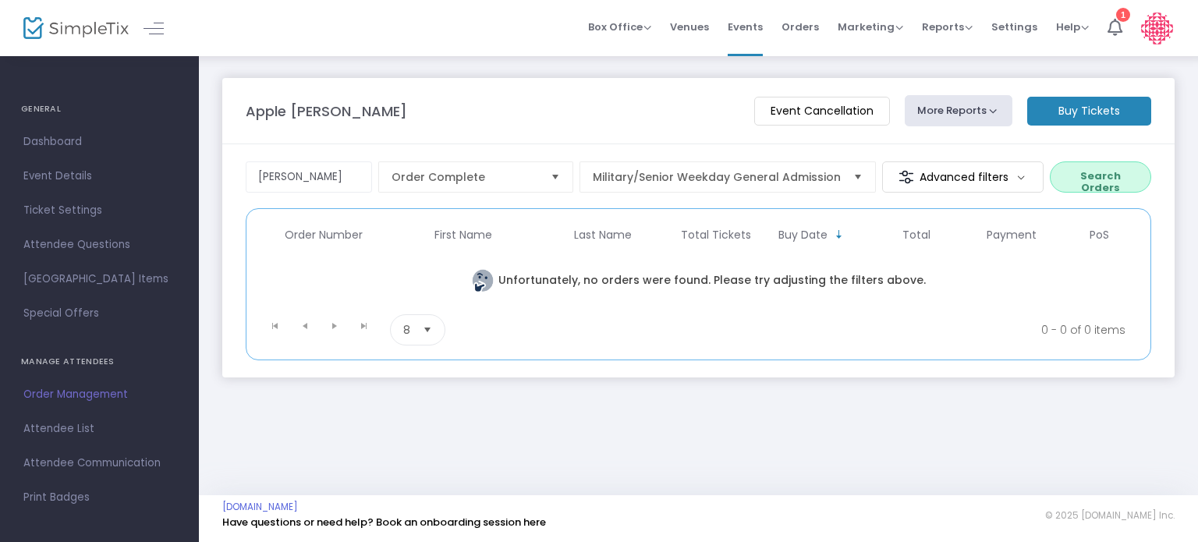
click at [1087, 167] on button "Search Orders" at bounding box center [1100, 177] width 101 height 31
click at [314, 174] on input "[PERSON_NAME]" at bounding box center [309, 177] width 126 height 31
click at [83, 427] on span "Attendee List" at bounding box center [99, 429] width 152 height 20
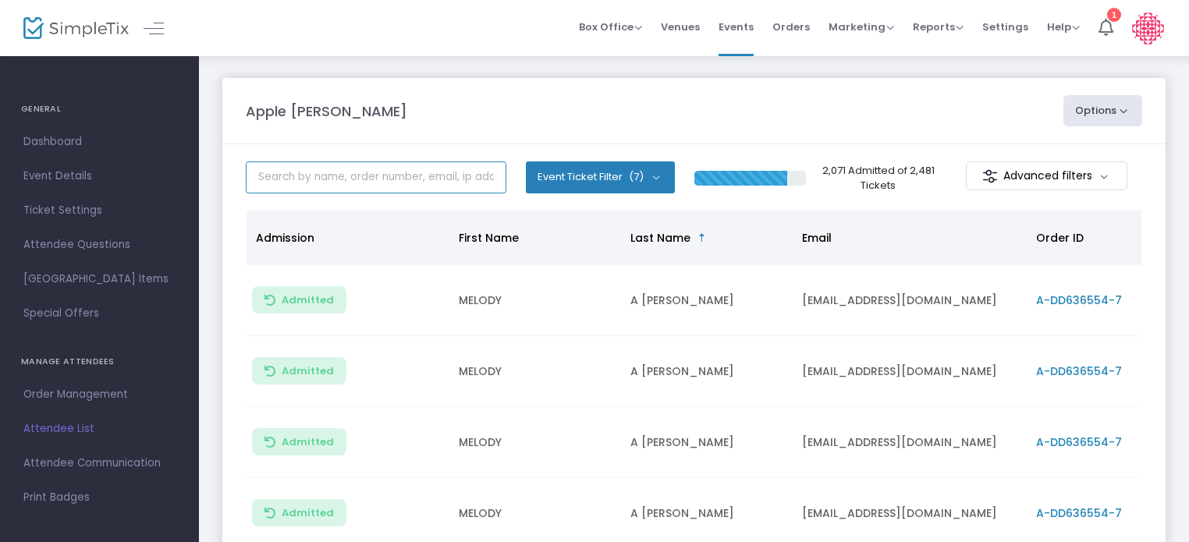
click at [402, 178] on input "text" at bounding box center [376, 178] width 261 height 32
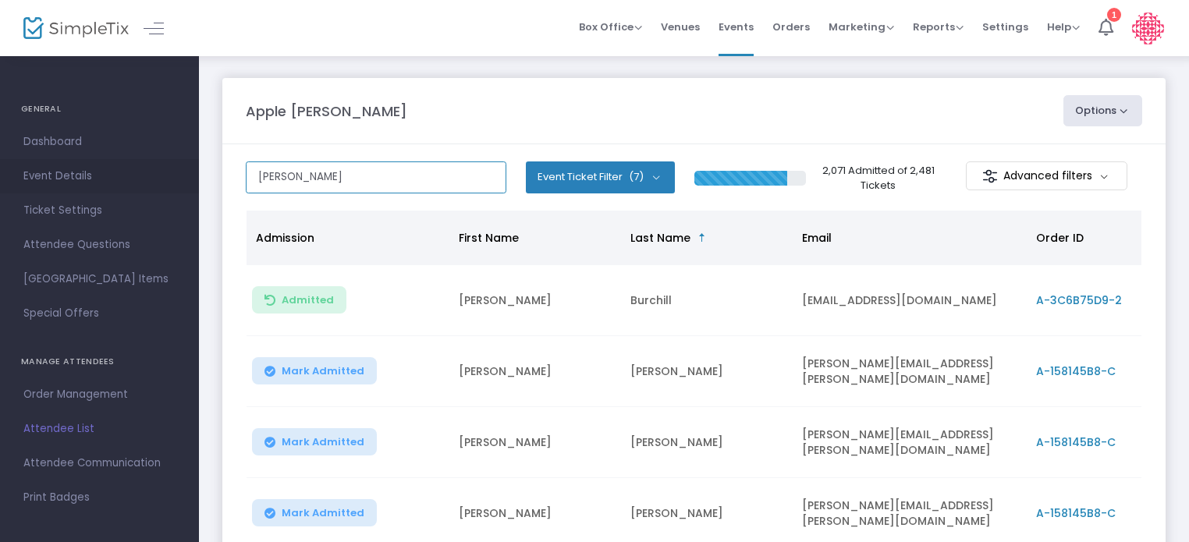
drag, startPoint x: 324, startPoint y: 173, endPoint x: 170, endPoint y: 165, distance: 153.9
click at [170, 165] on div "GENERAL Dashboard Event Details Ticket Settings Season Packages Season Packages…" at bounding box center [594, 392] width 1189 height 784
paste input "[EMAIL_ADDRESS][DOMAIN_NAME]"
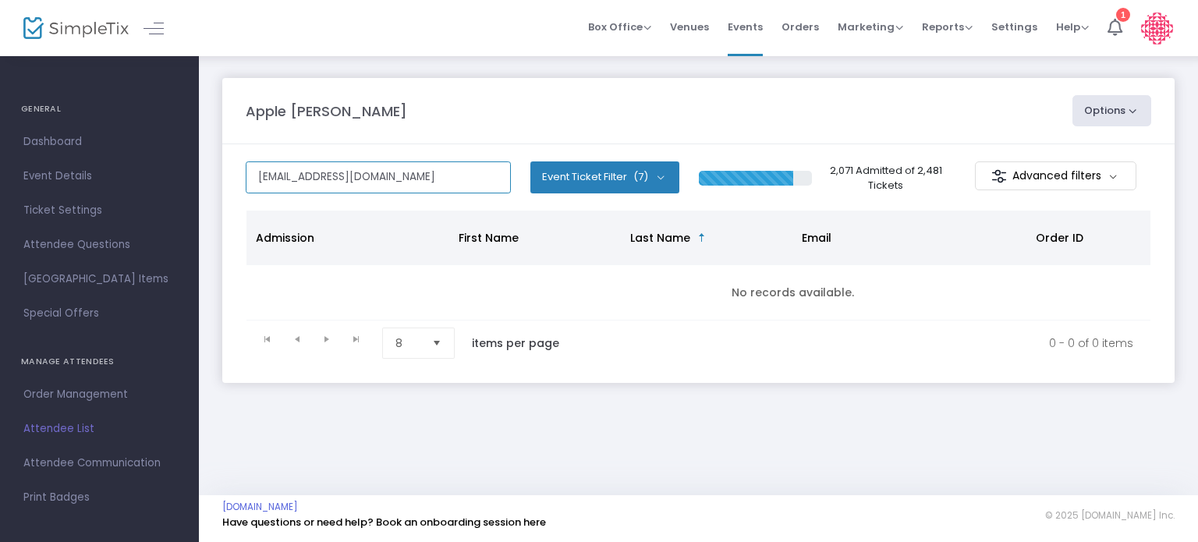
drag, startPoint x: 390, startPoint y: 177, endPoint x: 220, endPoint y: 169, distance: 170.3
click at [220, 169] on div "Apple [PERSON_NAME] Options Export List Export to Mailchimp Scan Report [EMAIL_…" at bounding box center [698, 246] width 999 height 383
paste input "A-74064A8E-3"
type input "A-74064A8E-3"
click at [220, 169] on div "Apple [PERSON_NAME] Options Export List Export to Mailchimp Scan Report A-74064…" at bounding box center [698, 246] width 999 height 383
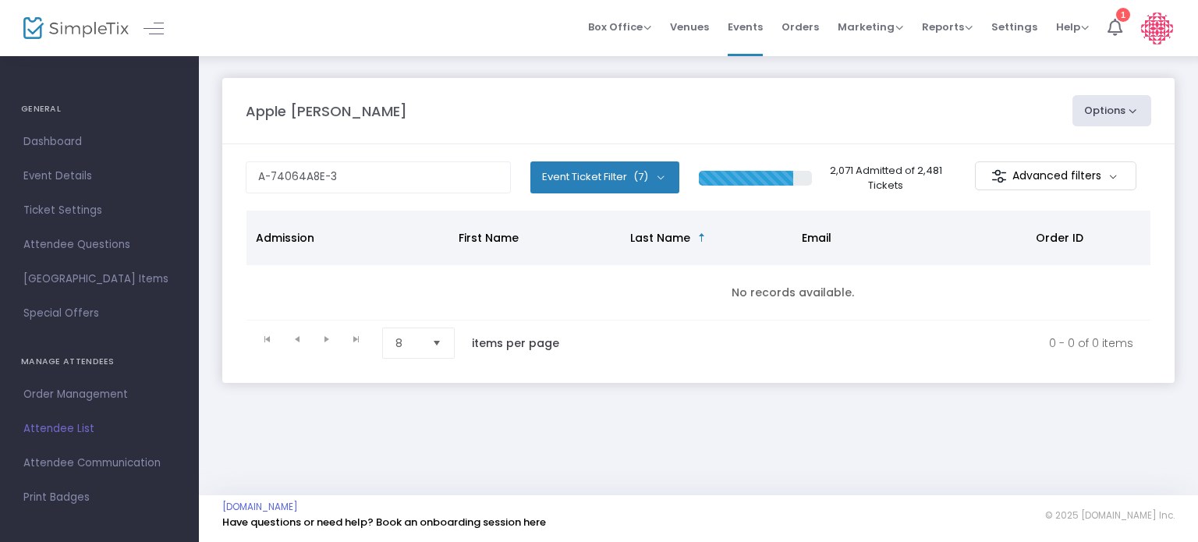
click at [638, 179] on span "(7)" at bounding box center [641, 177] width 15 height 12
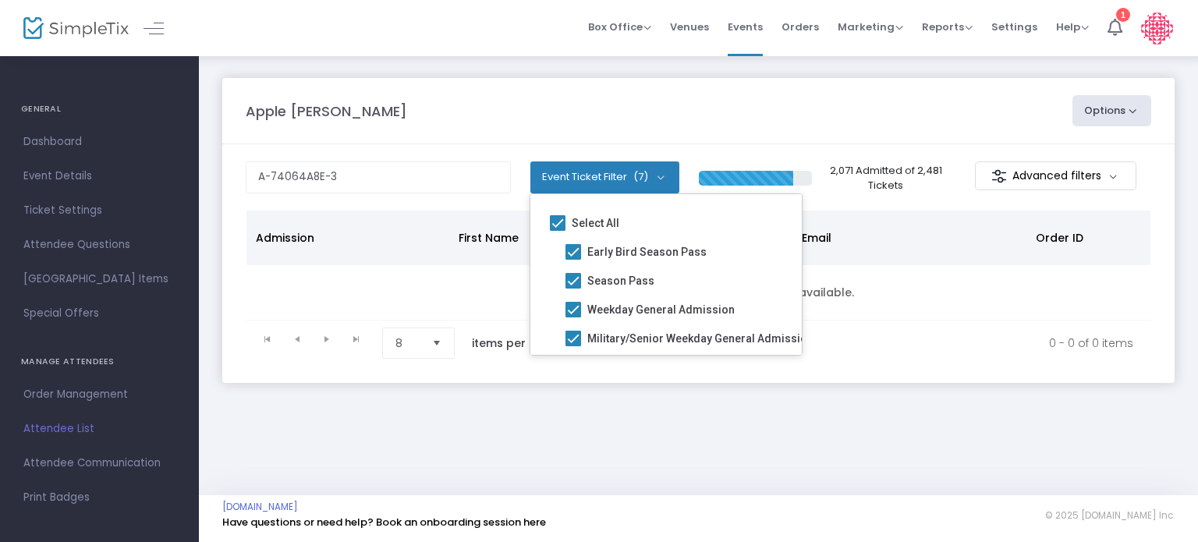
click at [638, 179] on span "(7)" at bounding box center [641, 177] width 15 height 12
